Goal: Transaction & Acquisition: Purchase product/service

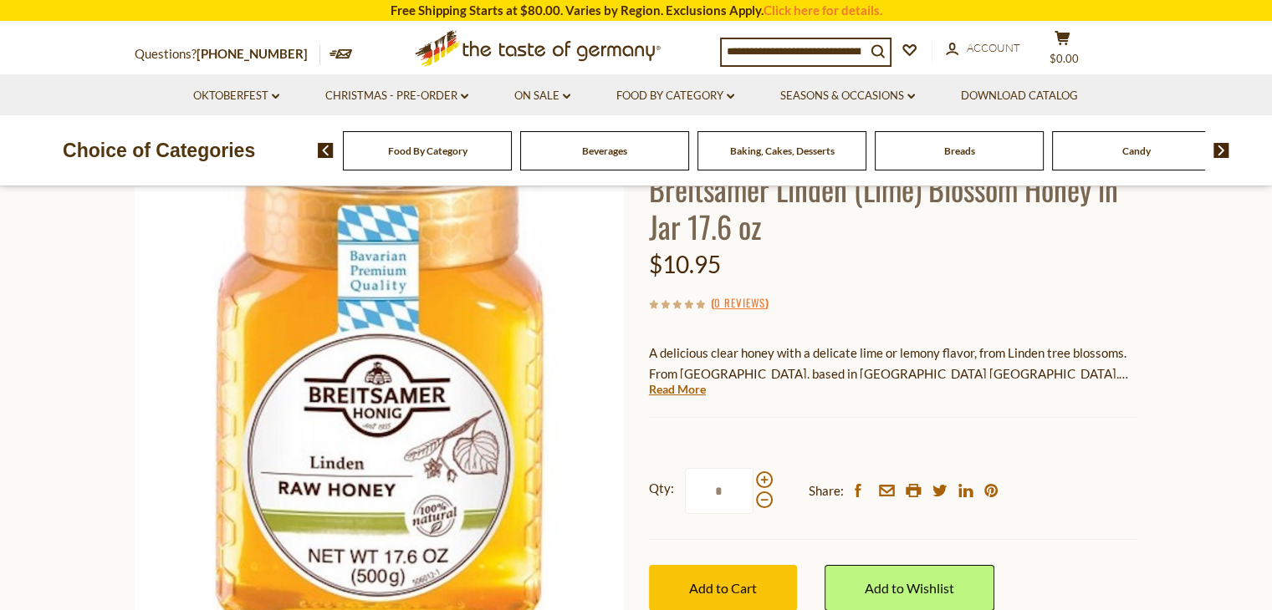
scroll to position [167, 0]
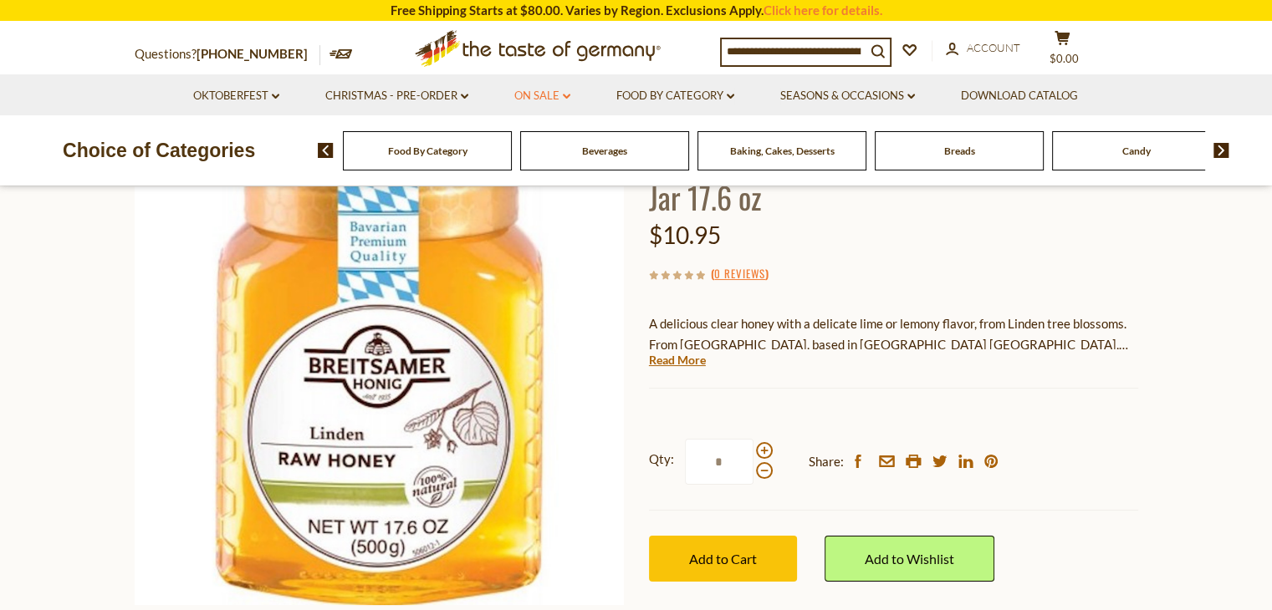
click at [547, 99] on link "On Sale dropdown_arrow" at bounding box center [542, 96] width 56 height 18
click at [540, 143] on link "All On Sale" at bounding box center [535, 139] width 60 height 15
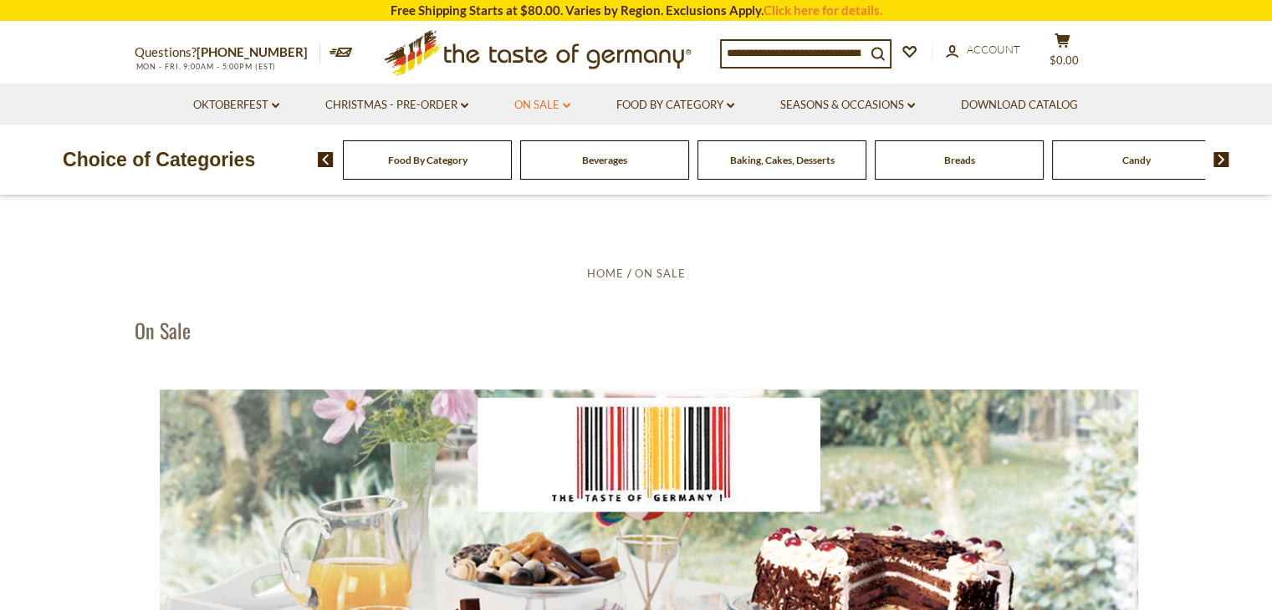
click at [564, 105] on icon at bounding box center [567, 105] width 8 height 5
click at [555, 178] on link "Feature Sale" at bounding box center [539, 177] width 69 height 15
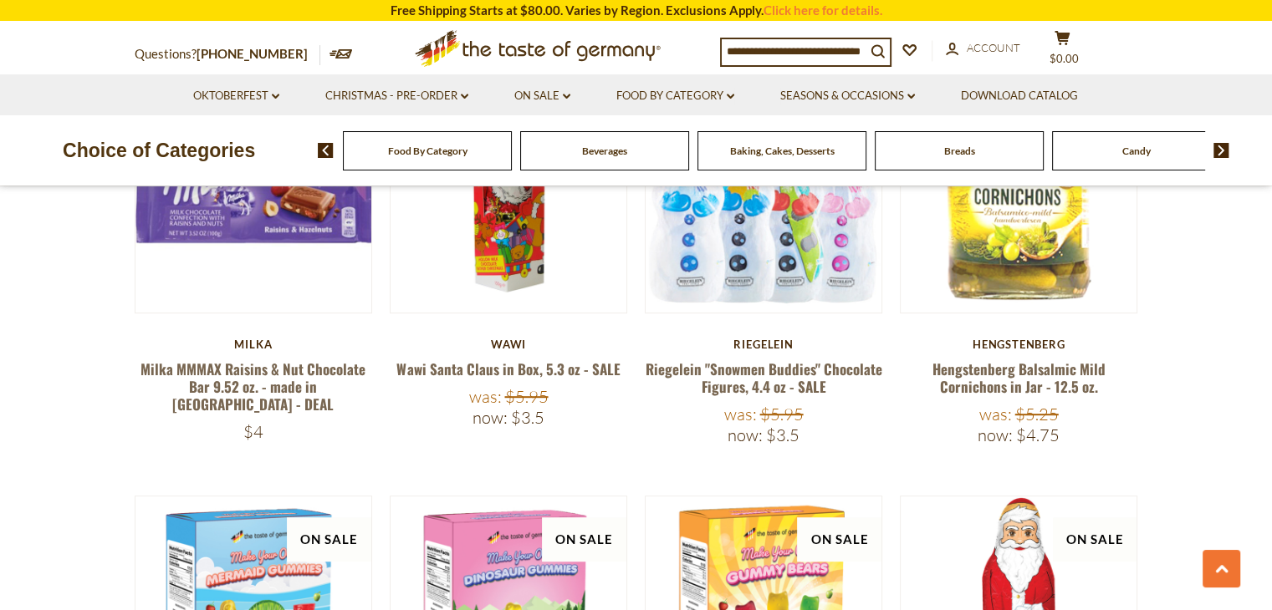
scroll to position [502, 0]
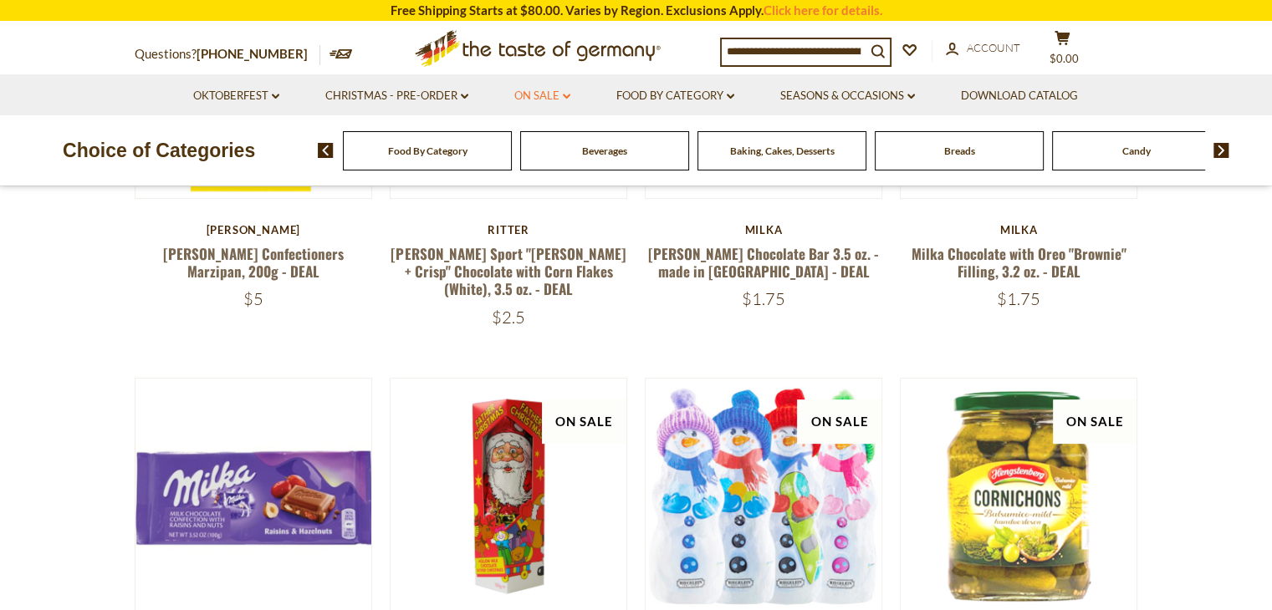
click at [551, 92] on link "On Sale dropdown_arrow" at bounding box center [542, 96] width 56 height 18
click at [550, 192] on link "Discount Deals" at bounding box center [547, 197] width 84 height 23
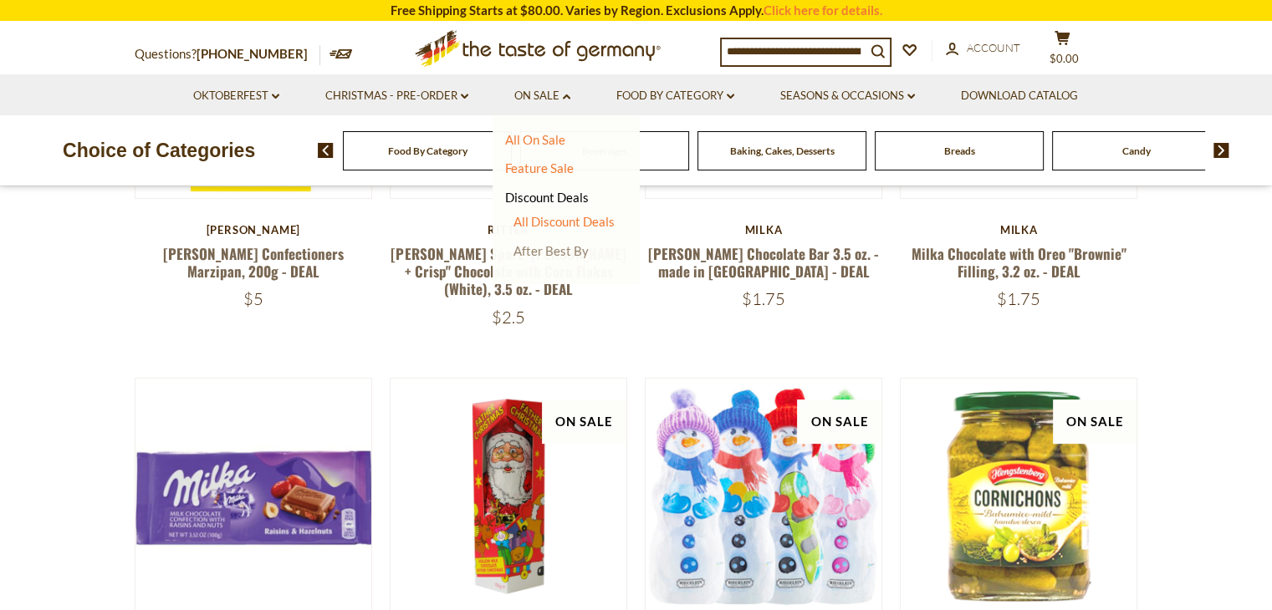
click at [571, 246] on link "After Best By" at bounding box center [550, 250] width 75 height 15
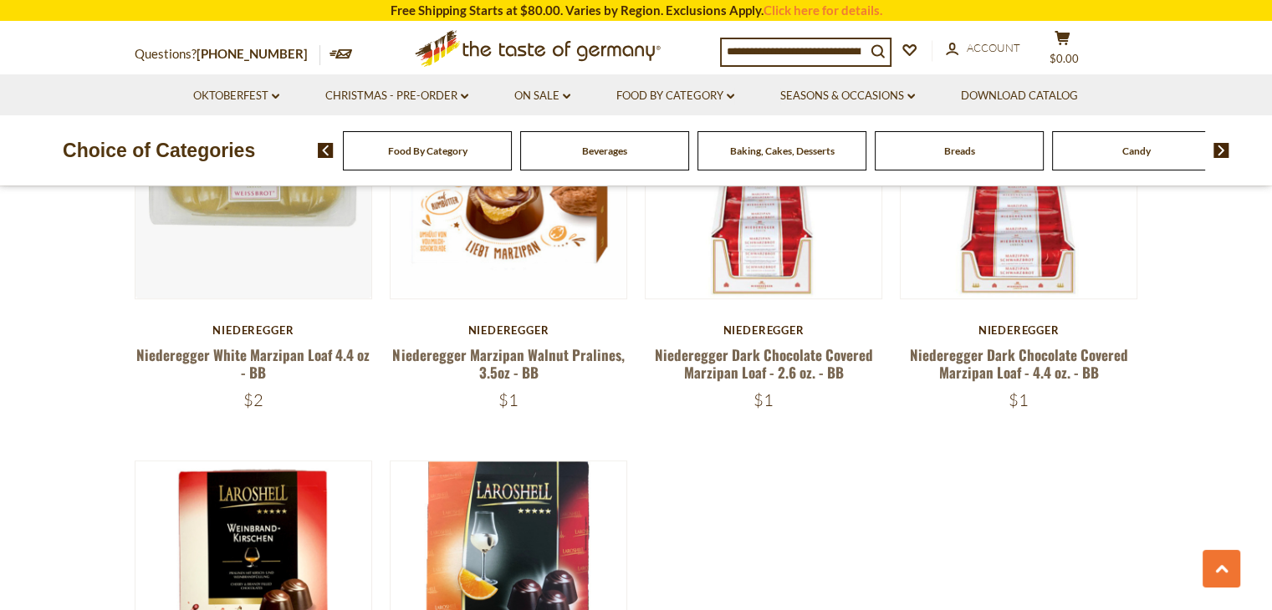
scroll to position [1338, 0]
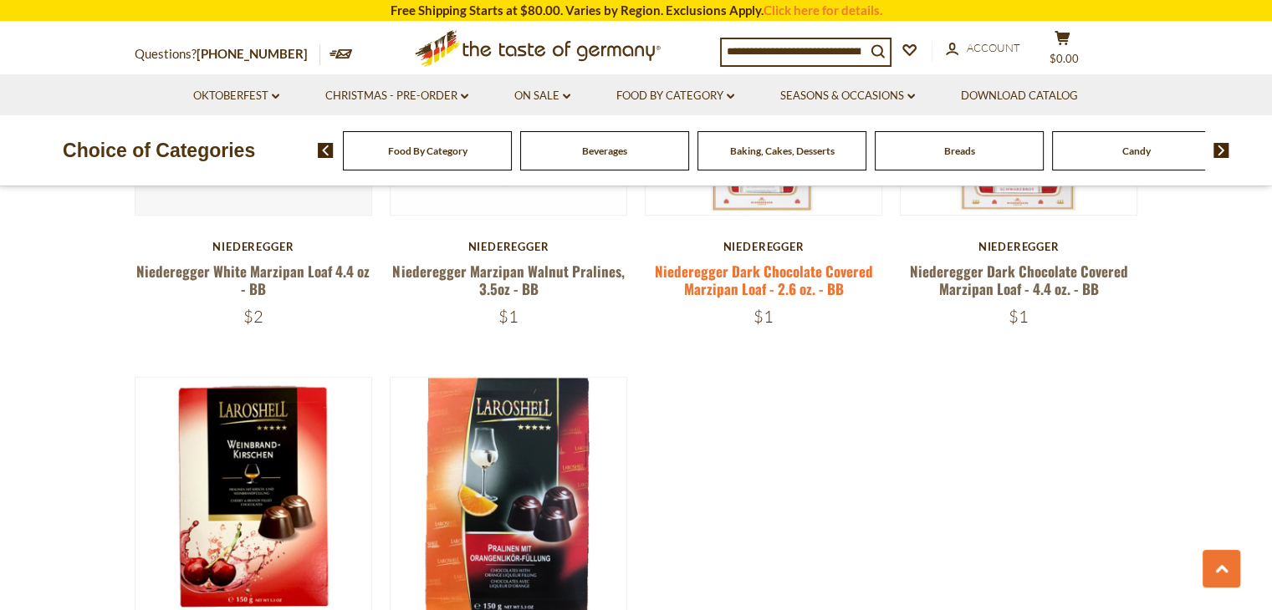
click at [811, 299] on link "Niederegger Dark Chocolate Covered Marzipan Loaf - 2.6 oz. - BB" at bounding box center [764, 280] width 218 height 38
